Goal: Obtain resource: Download file/media

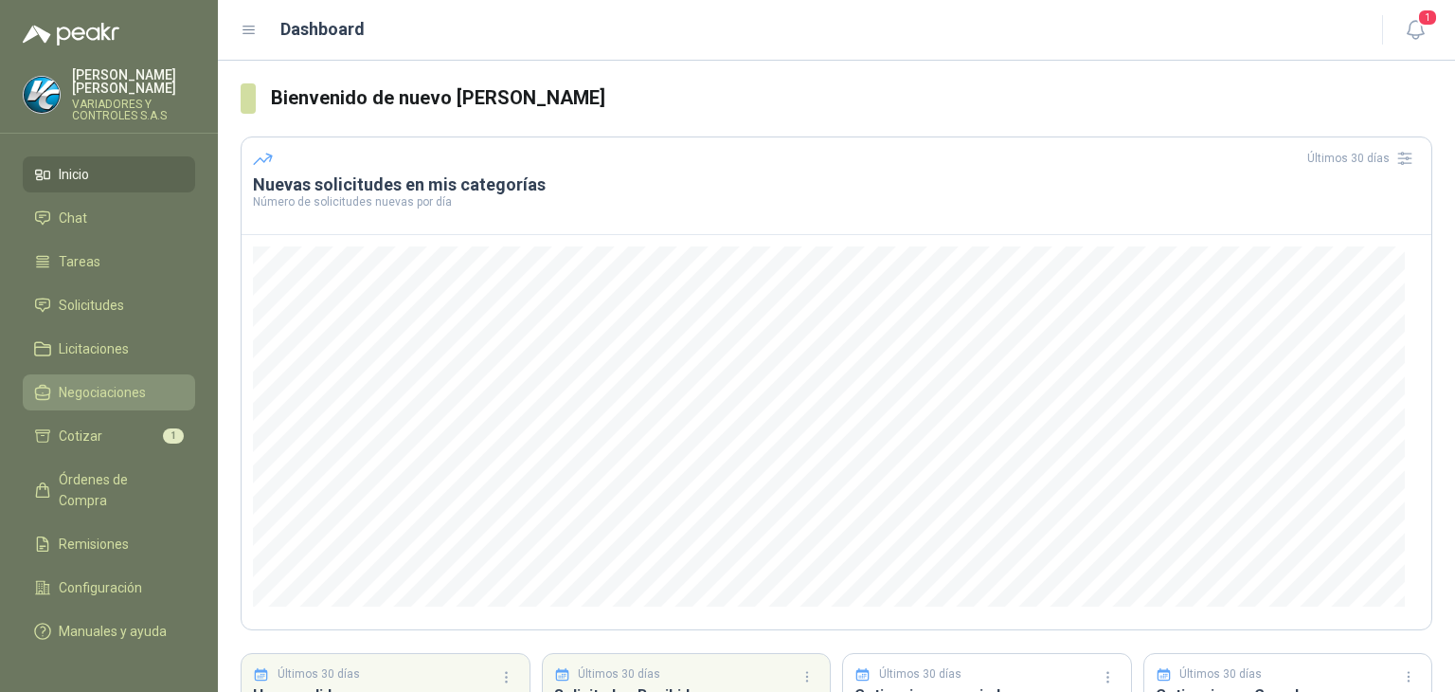
click at [117, 396] on link "Negociaciones" at bounding box center [109, 392] width 172 height 36
click at [133, 425] on li "Cotizar 1" at bounding box center [109, 435] width 150 height 21
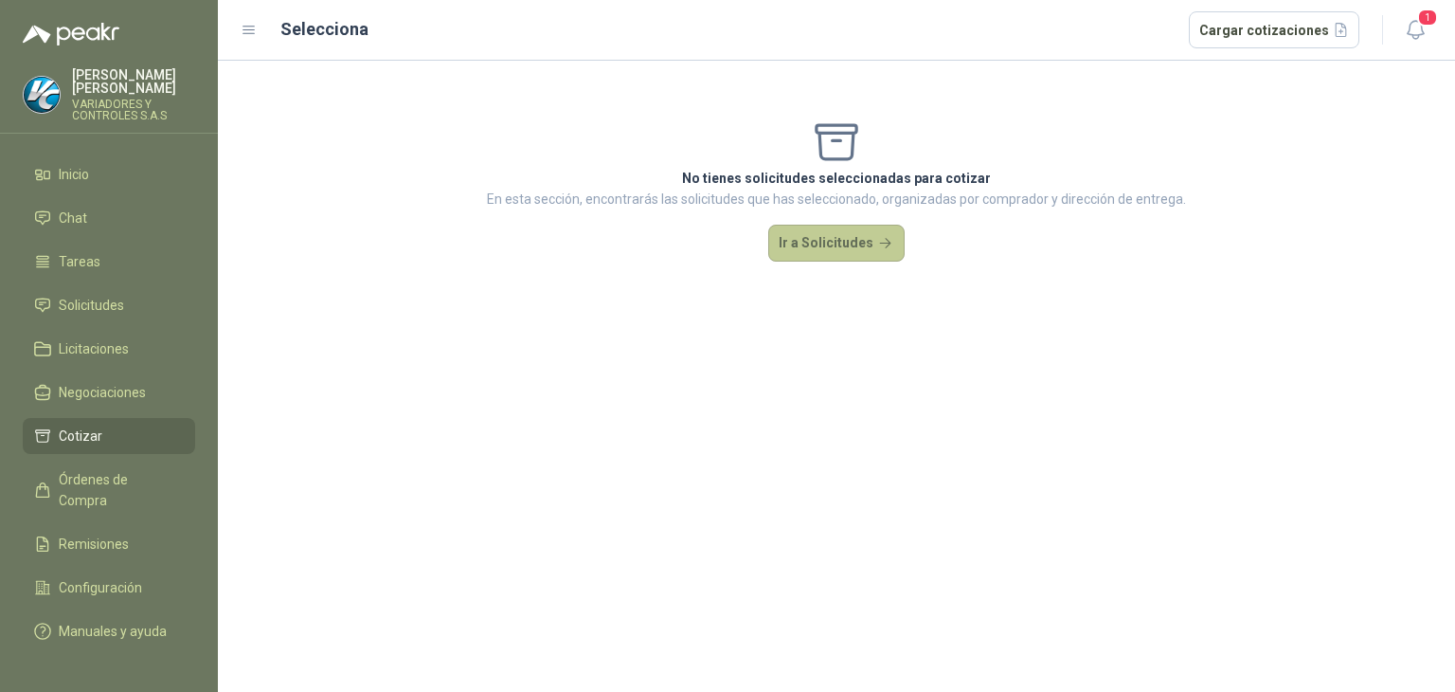
click at [791, 252] on button "Ir a Solicitudes" at bounding box center [836, 244] width 136 height 38
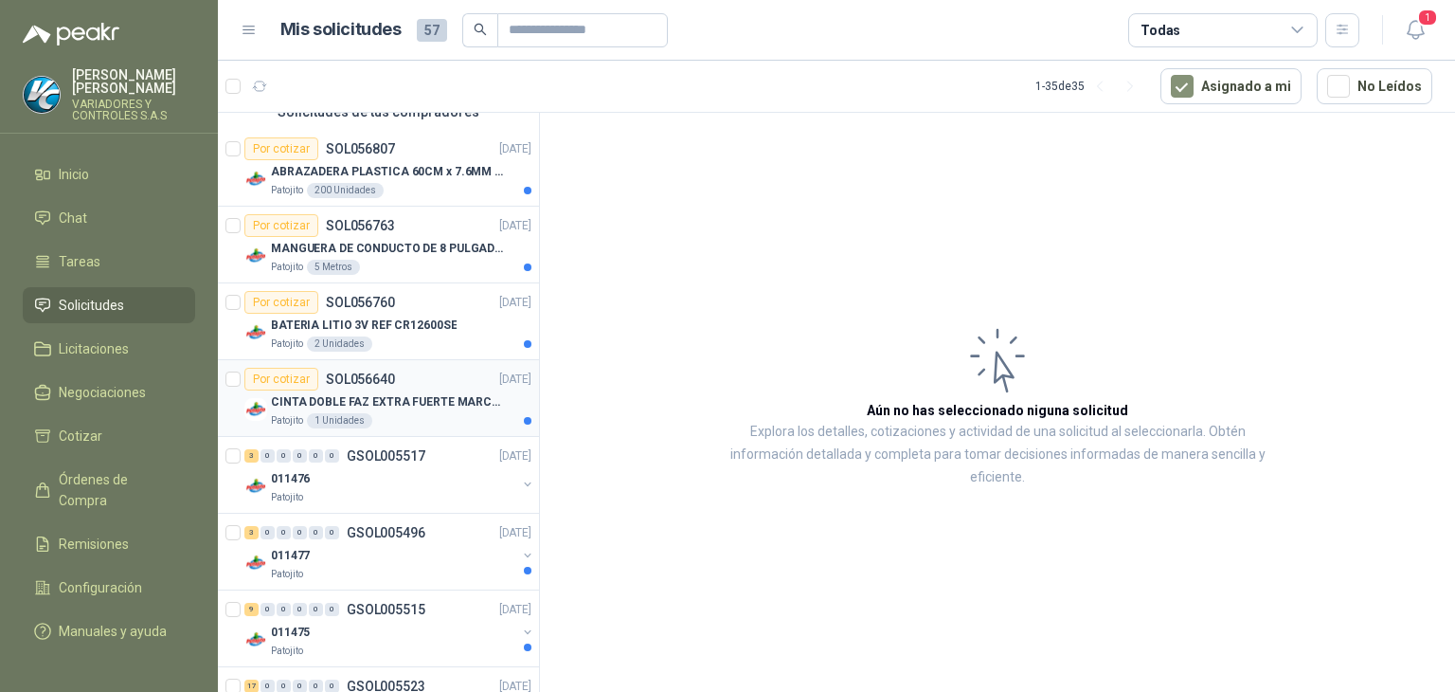
scroll to position [189, 0]
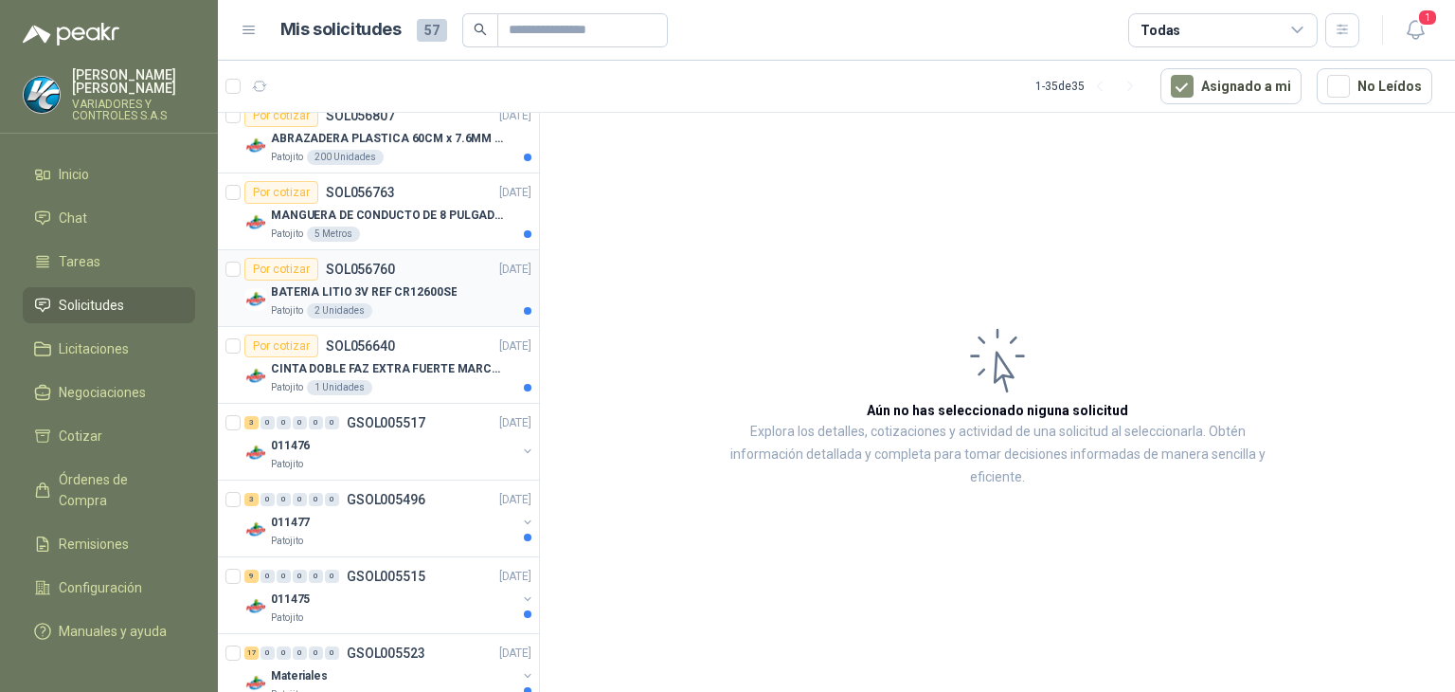
click at [340, 273] on p "SOL056760" at bounding box center [360, 268] width 69 height 13
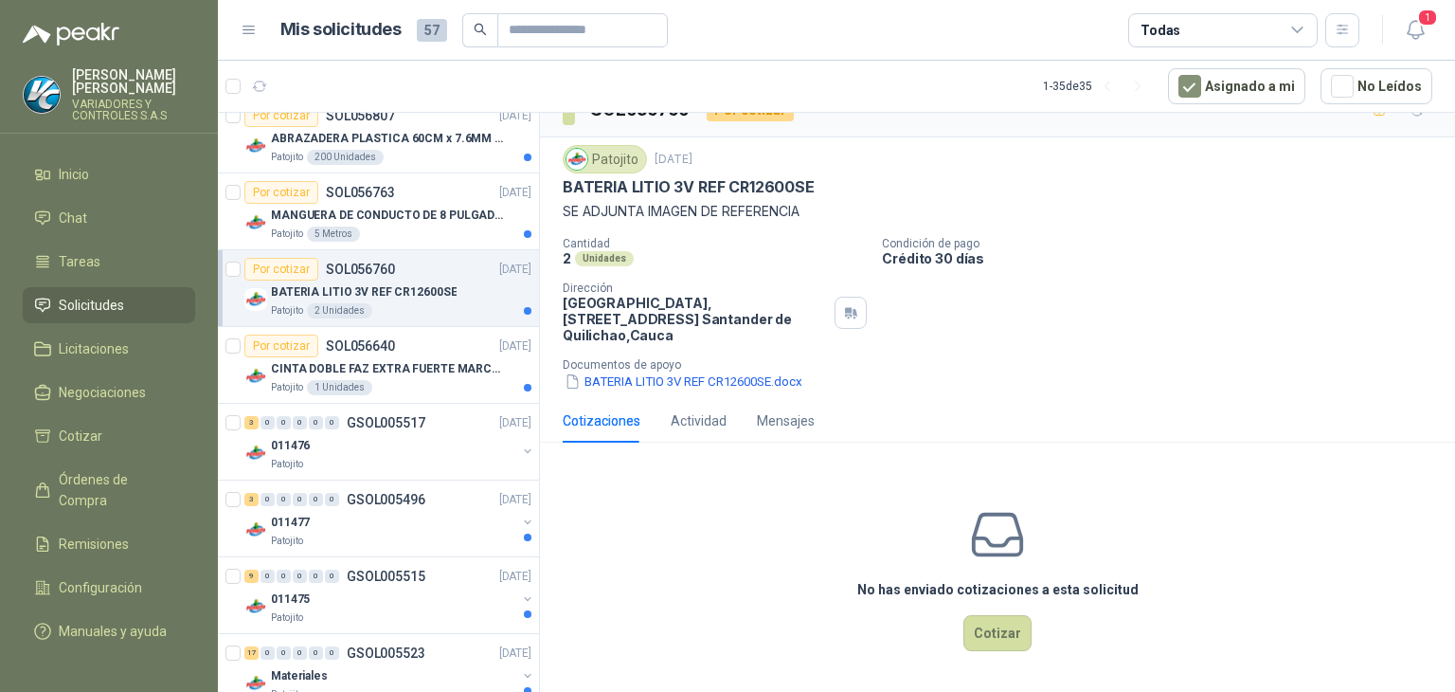
scroll to position [30, 0]
click at [652, 315] on p "[GEOGRAPHIC_DATA], [STREET_ADDRESS]" at bounding box center [695, 319] width 264 height 48
click at [636, 385] on button "BATERIA LITIO 3V REF CR12600SE.docx" at bounding box center [684, 381] width 242 height 20
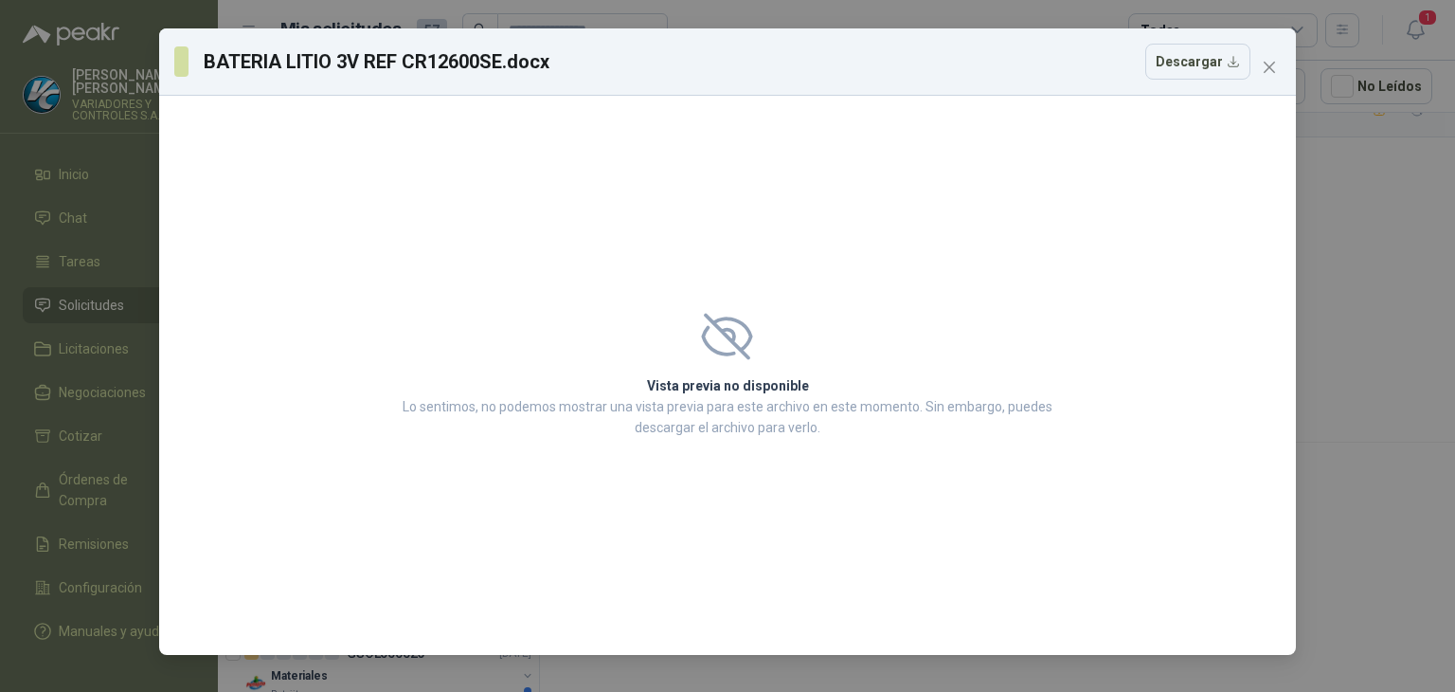
drag, startPoint x: 1080, startPoint y: 381, endPoint x: 1247, endPoint y: 302, distance: 184.3
click at [1152, 348] on div "Vista previa no disponible Lo sentimos, no podemos mostrar una vista previa par…" at bounding box center [727, 375] width 1137 height 559
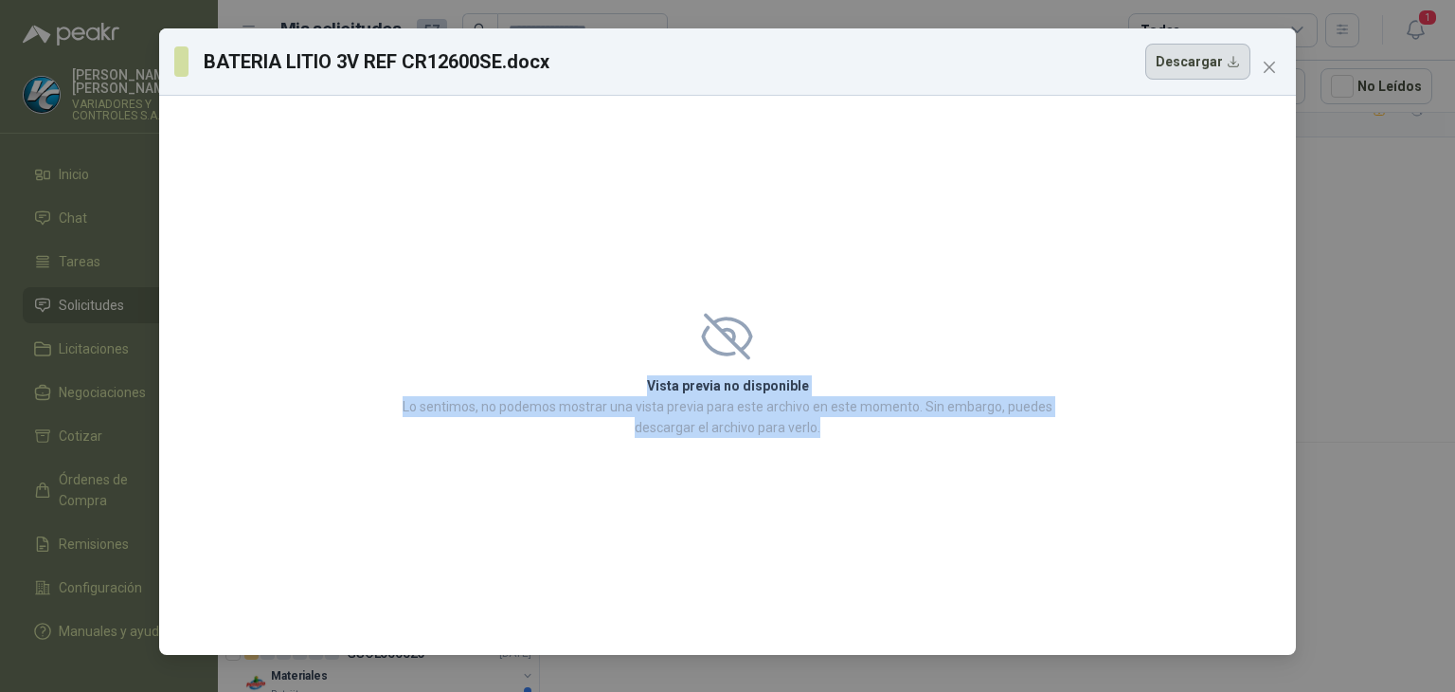
click at [1190, 69] on button "Descargar" at bounding box center [1197, 62] width 105 height 36
click at [1269, 74] on icon "close" at bounding box center [1269, 67] width 15 height 15
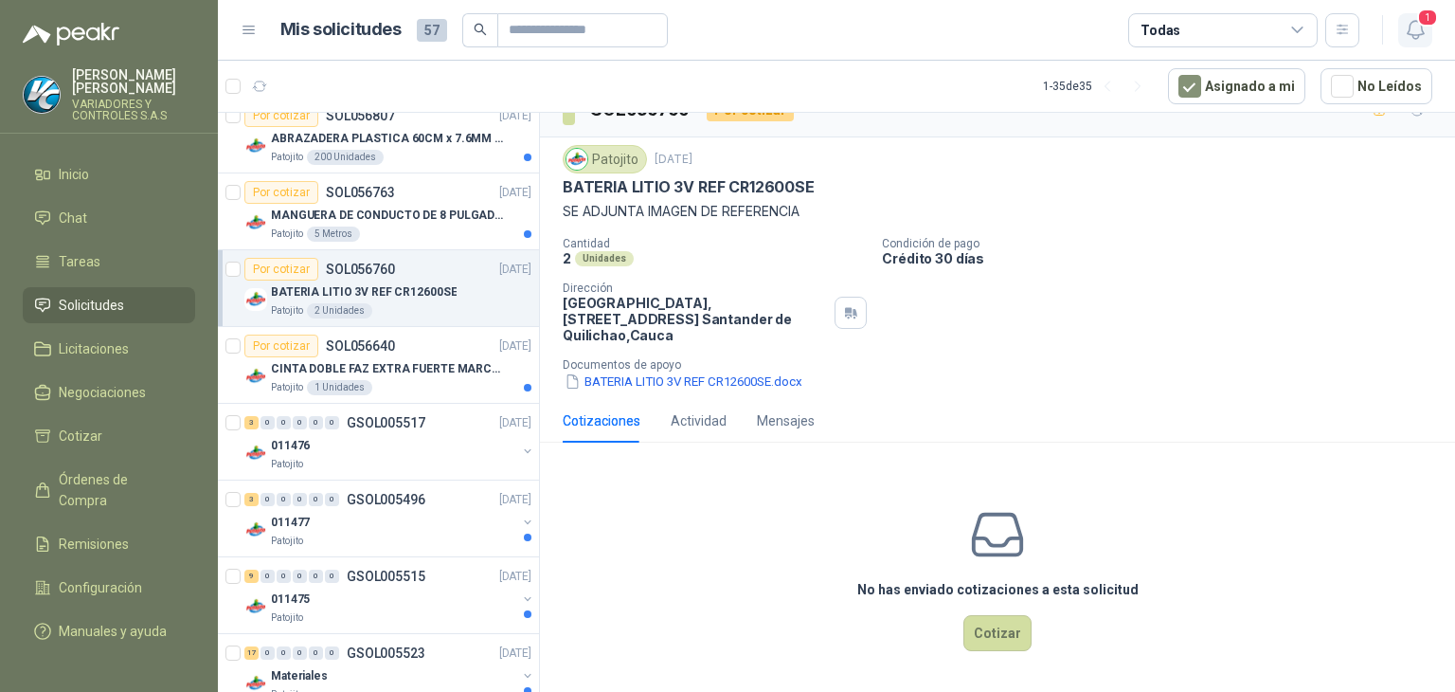
click at [1427, 22] on span "1" at bounding box center [1427, 18] width 21 height 18
